Goal: Task Accomplishment & Management: Use online tool/utility

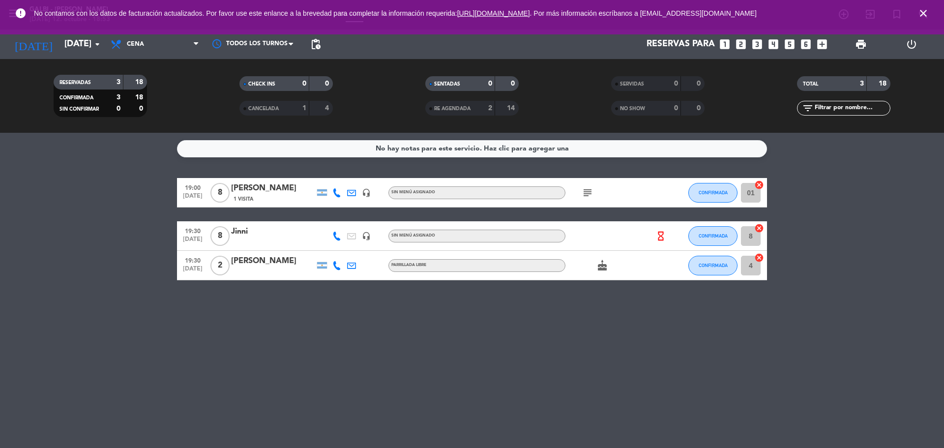
click at [929, 14] on span "close" at bounding box center [923, 13] width 27 height 27
click at [926, 12] on icon "close" at bounding box center [923, 13] width 12 height 12
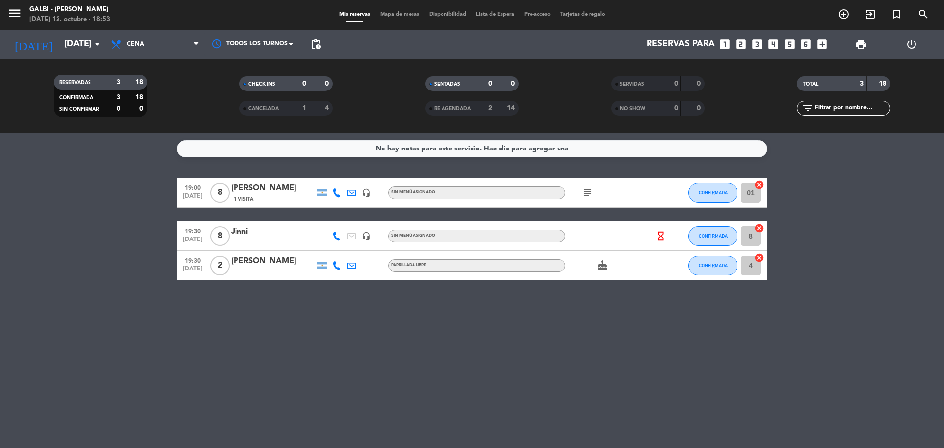
click at [402, 16] on span "Mapa de mesas" at bounding box center [399, 14] width 49 height 5
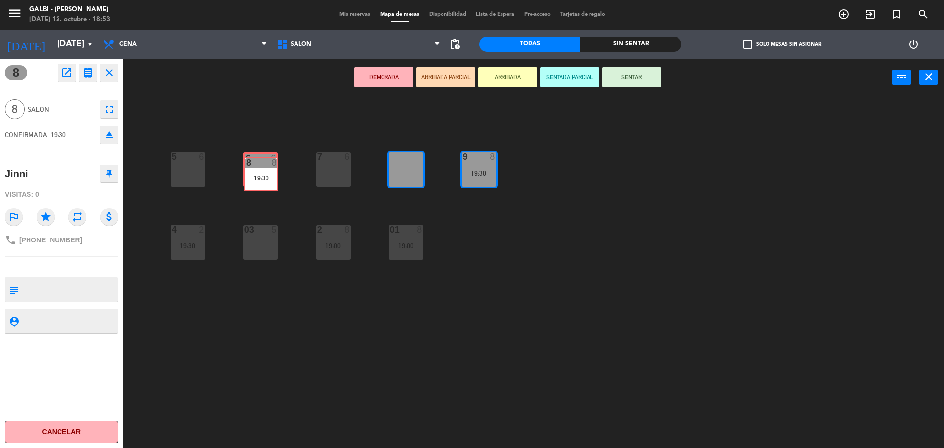
drag, startPoint x: 405, startPoint y: 176, endPoint x: 260, endPoint y: 181, distance: 145.1
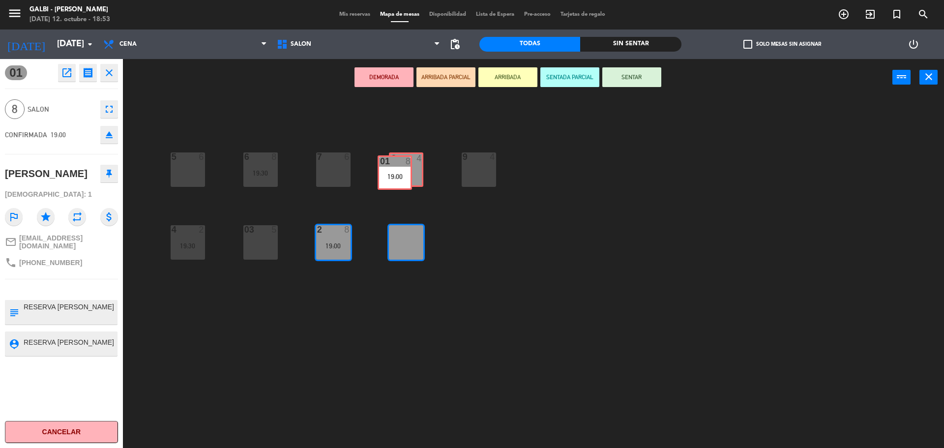
drag, startPoint x: 401, startPoint y: 247, endPoint x: 389, endPoint y: 177, distance: 70.3
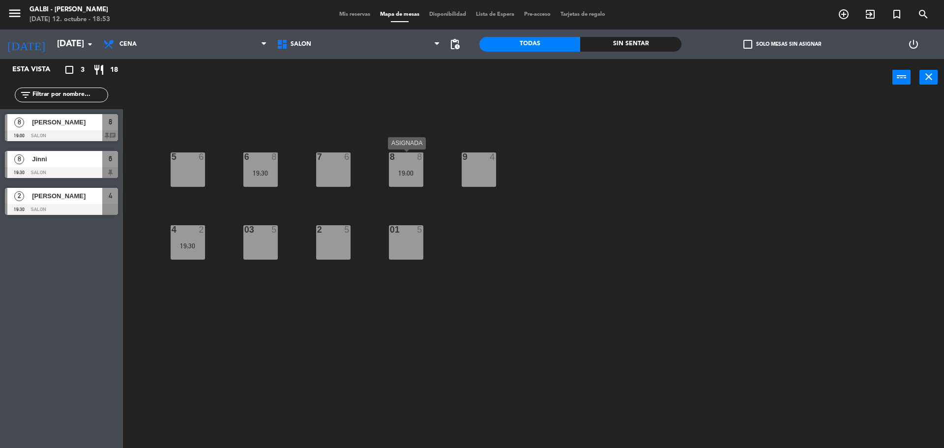
click at [395, 177] on div "8 8 19:00" at bounding box center [406, 169] width 34 height 34
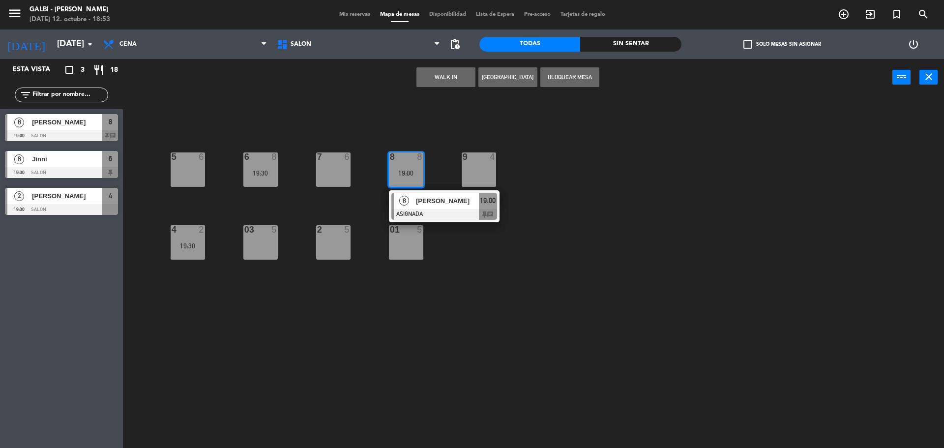
click at [415, 200] on div "[PERSON_NAME]" at bounding box center [447, 201] width 64 height 16
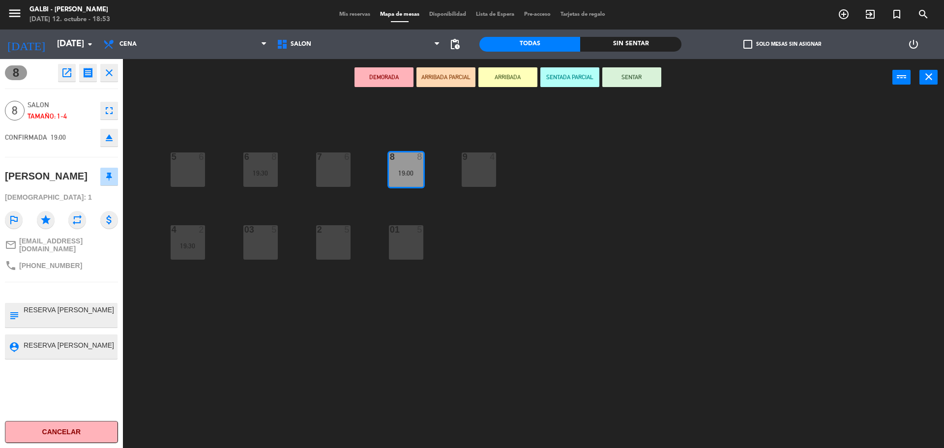
click at [641, 84] on button "SENTAR" at bounding box center [631, 77] width 59 height 20
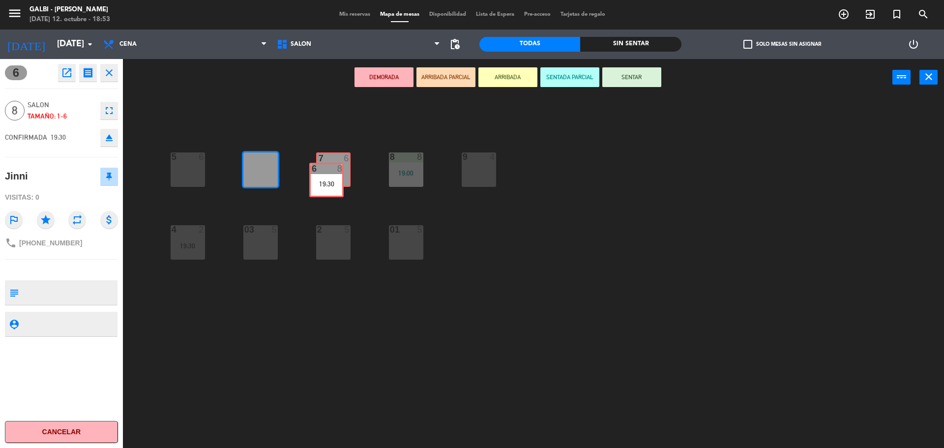
drag, startPoint x: 262, startPoint y: 174, endPoint x: 336, endPoint y: 186, distance: 75.7
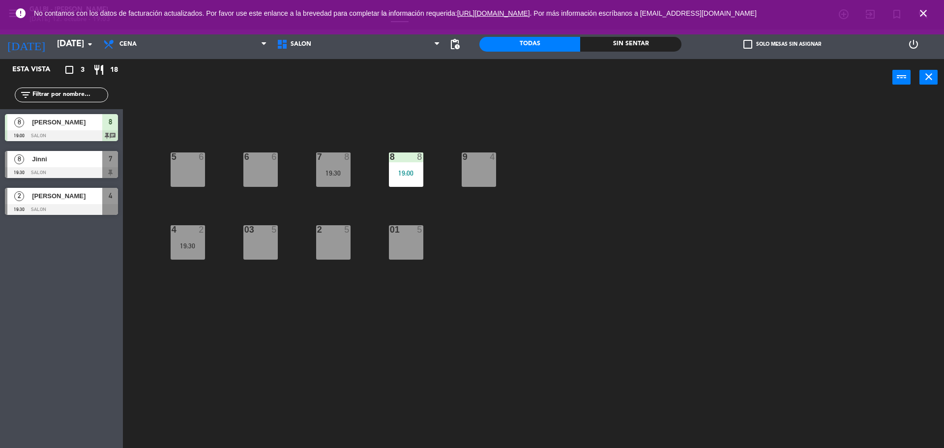
click at [61, 208] on div at bounding box center [61, 209] width 113 height 11
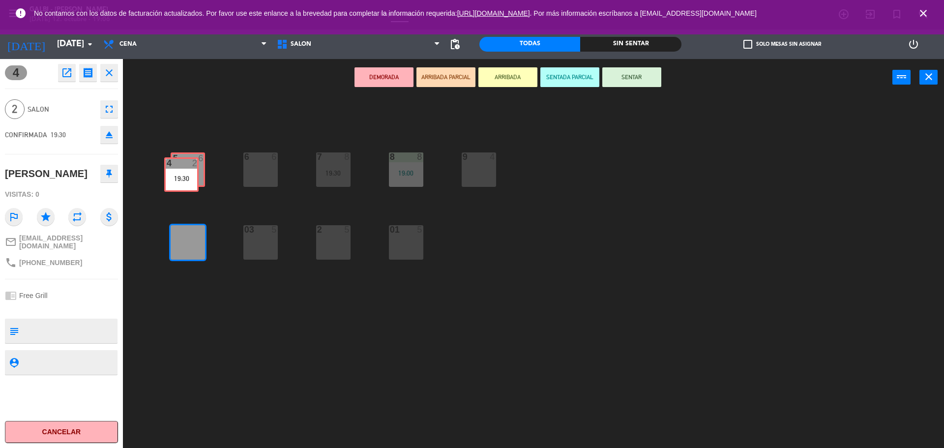
drag, startPoint x: 198, startPoint y: 233, endPoint x: 192, endPoint y: 164, distance: 68.6
click at [192, 164] on div "5 6 6 6 7 8 19:30 8 8 19:00 9 4 4 2 19:30 4 2 19:30 03 5 2 5 01 5" at bounding box center [538, 274] width 812 height 352
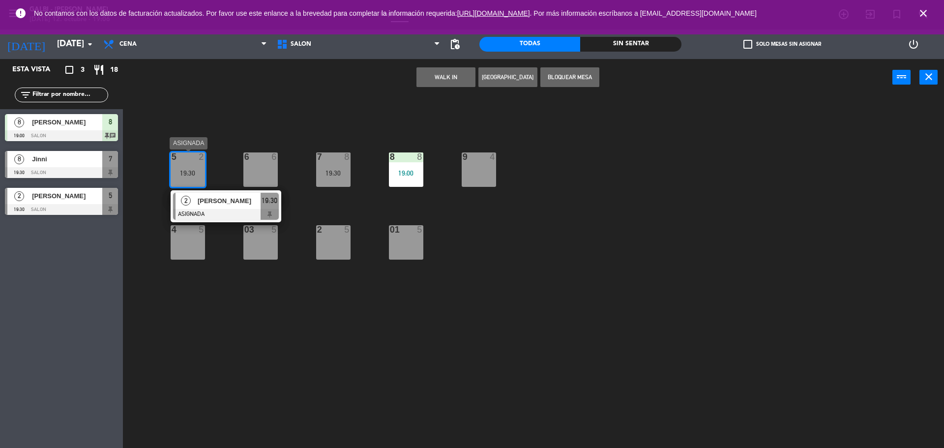
click at [233, 204] on span "[PERSON_NAME]" at bounding box center [229, 201] width 63 height 10
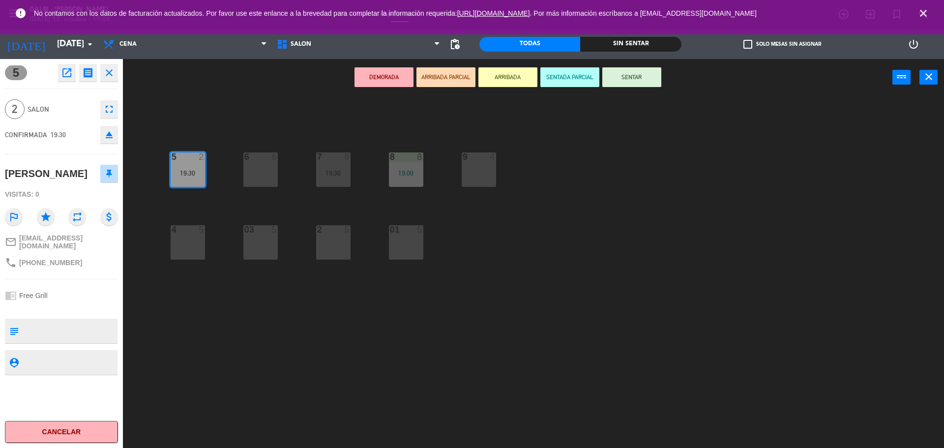
click at [639, 84] on button "SENTAR" at bounding box center [631, 77] width 59 height 20
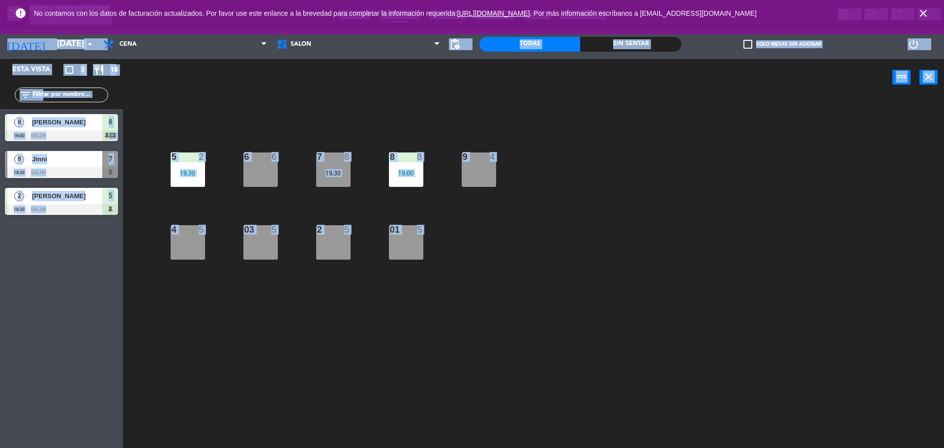
drag, startPoint x: 450, startPoint y: 365, endPoint x: 634, endPoint y: 471, distance: 212.8
click at [634, 447] on html "close × Galbi - Cocina Coreana × chrome_reader_mode Listado de Reservas account…" at bounding box center [472, 224] width 944 height 448
click at [198, 306] on div "5 2 19:30 6 6 7 8 19:30 8 8 19:00 9 4 4 5 03 5 2 5 01 5" at bounding box center [538, 274] width 812 height 352
